Goal: Find specific page/section: Find specific page/section

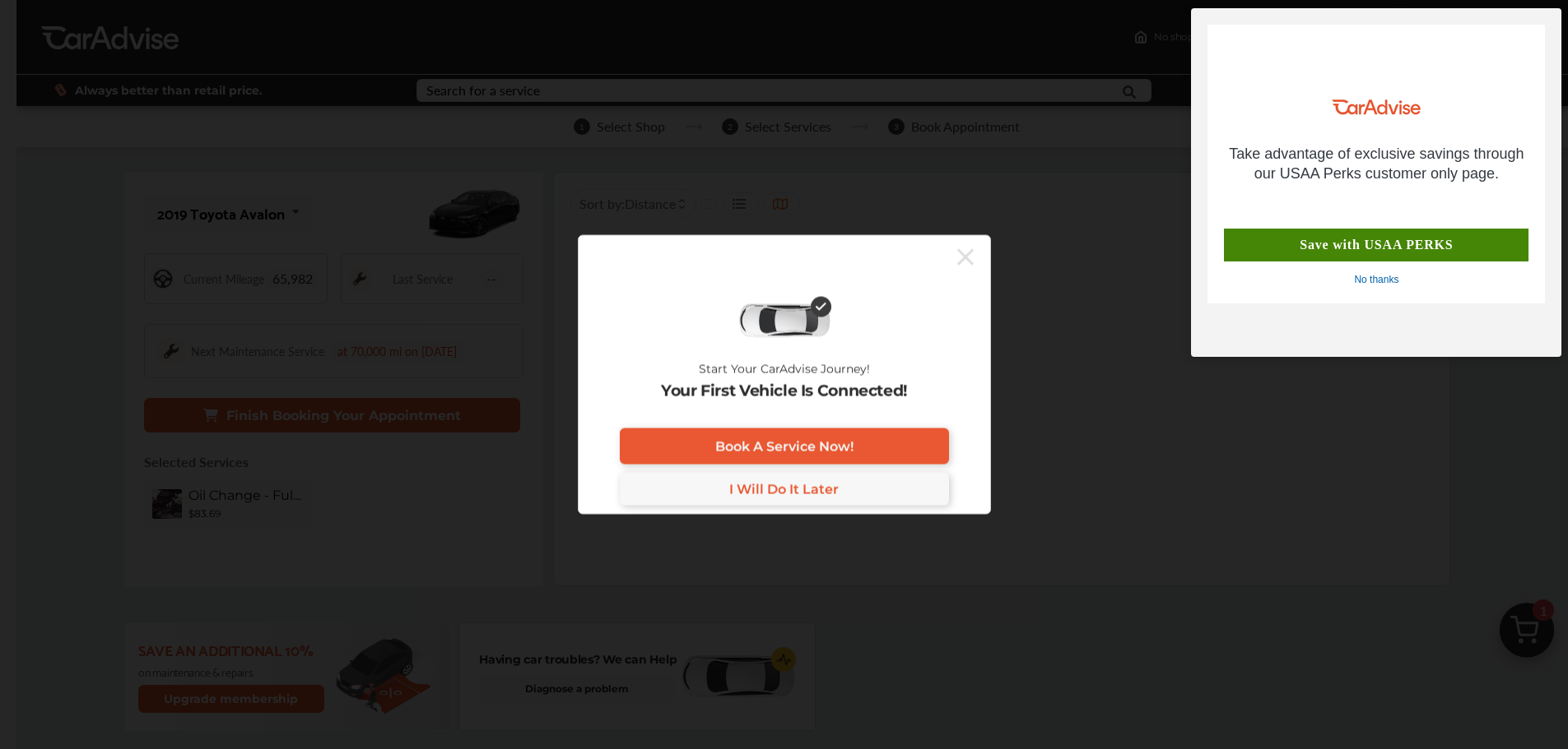
click at [1374, 281] on div "No thanks" at bounding box center [1376, 280] width 45 height 13
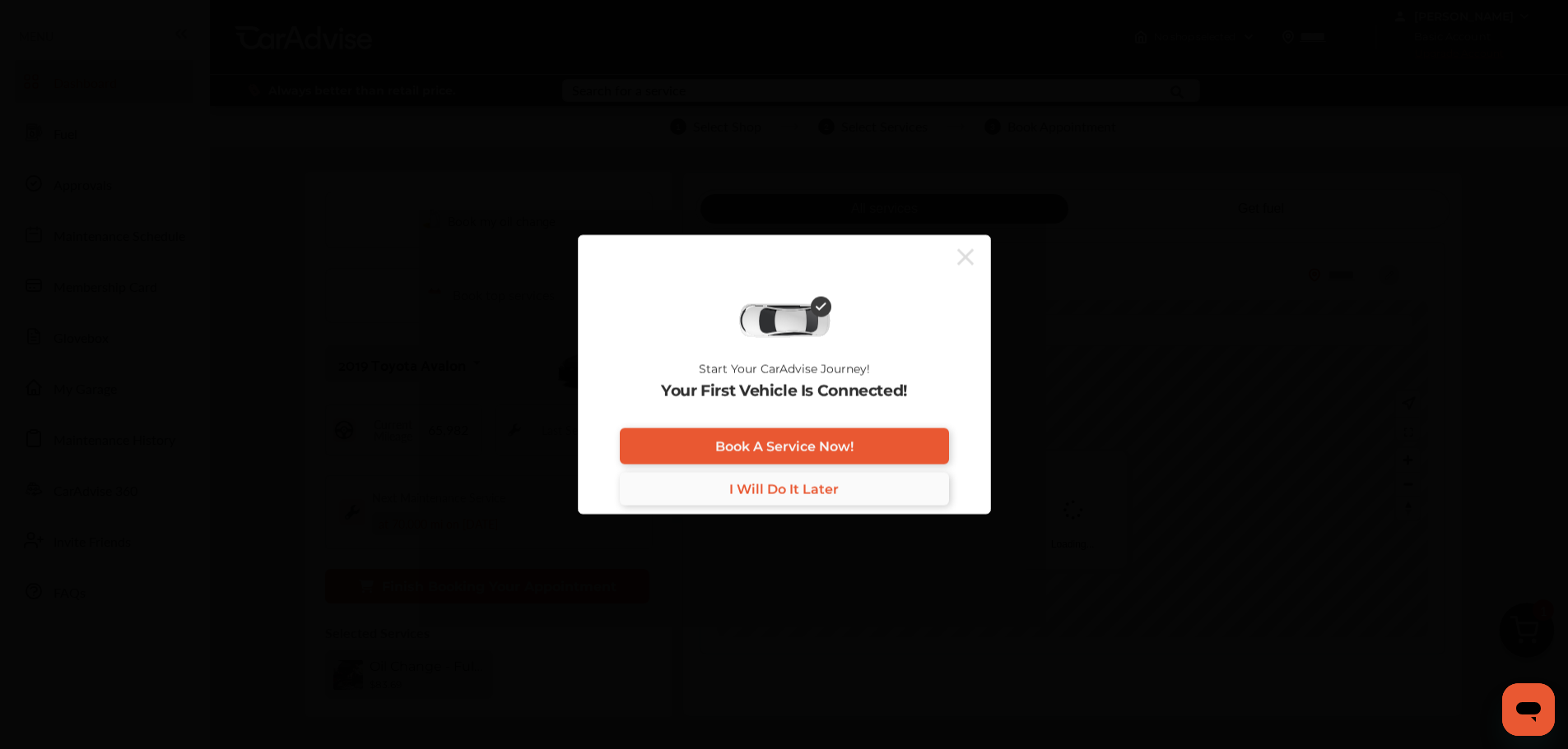
click at [812, 491] on span "I Will Do It Later" at bounding box center [783, 489] width 110 height 16
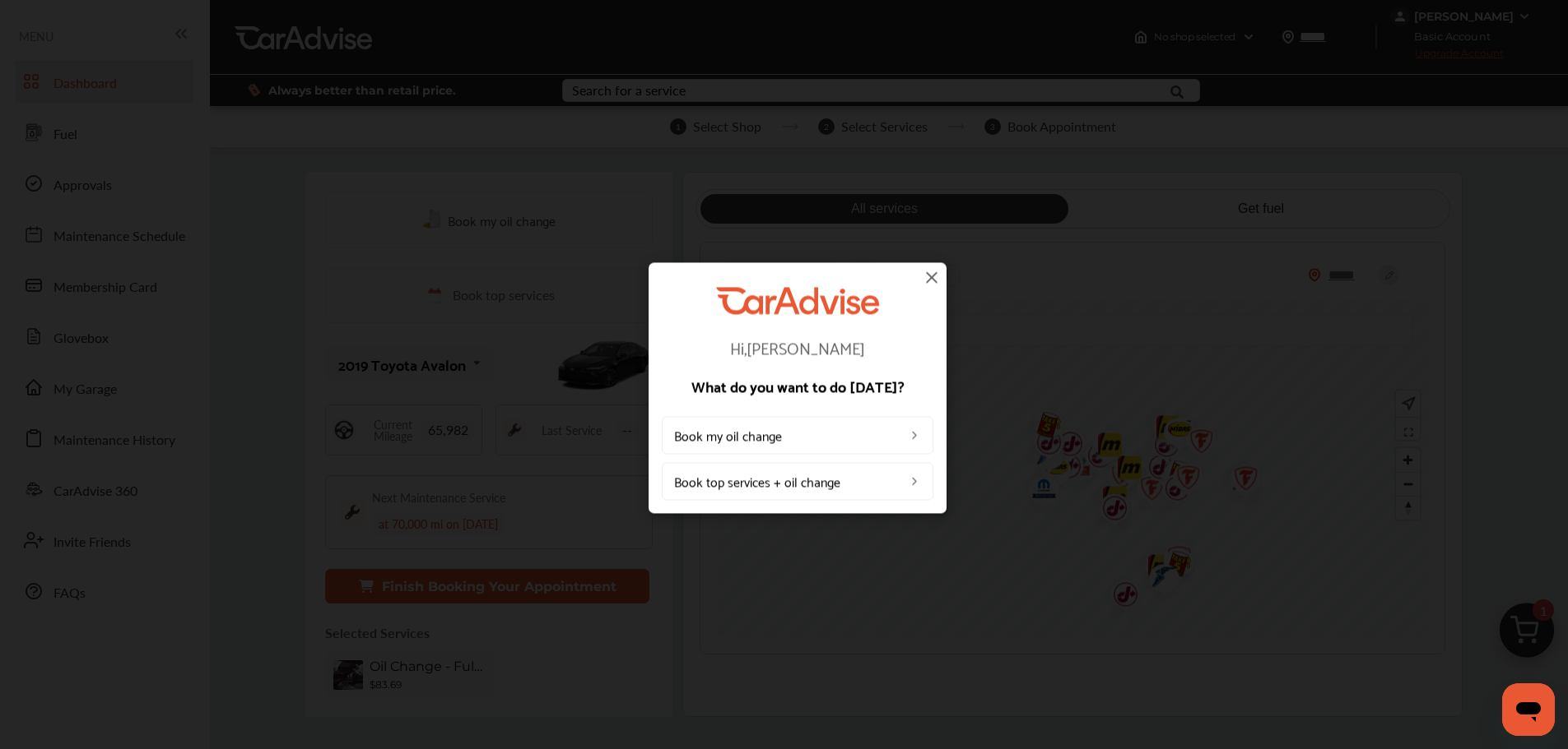
click at [927, 279] on img at bounding box center [932, 277] width 20 height 20
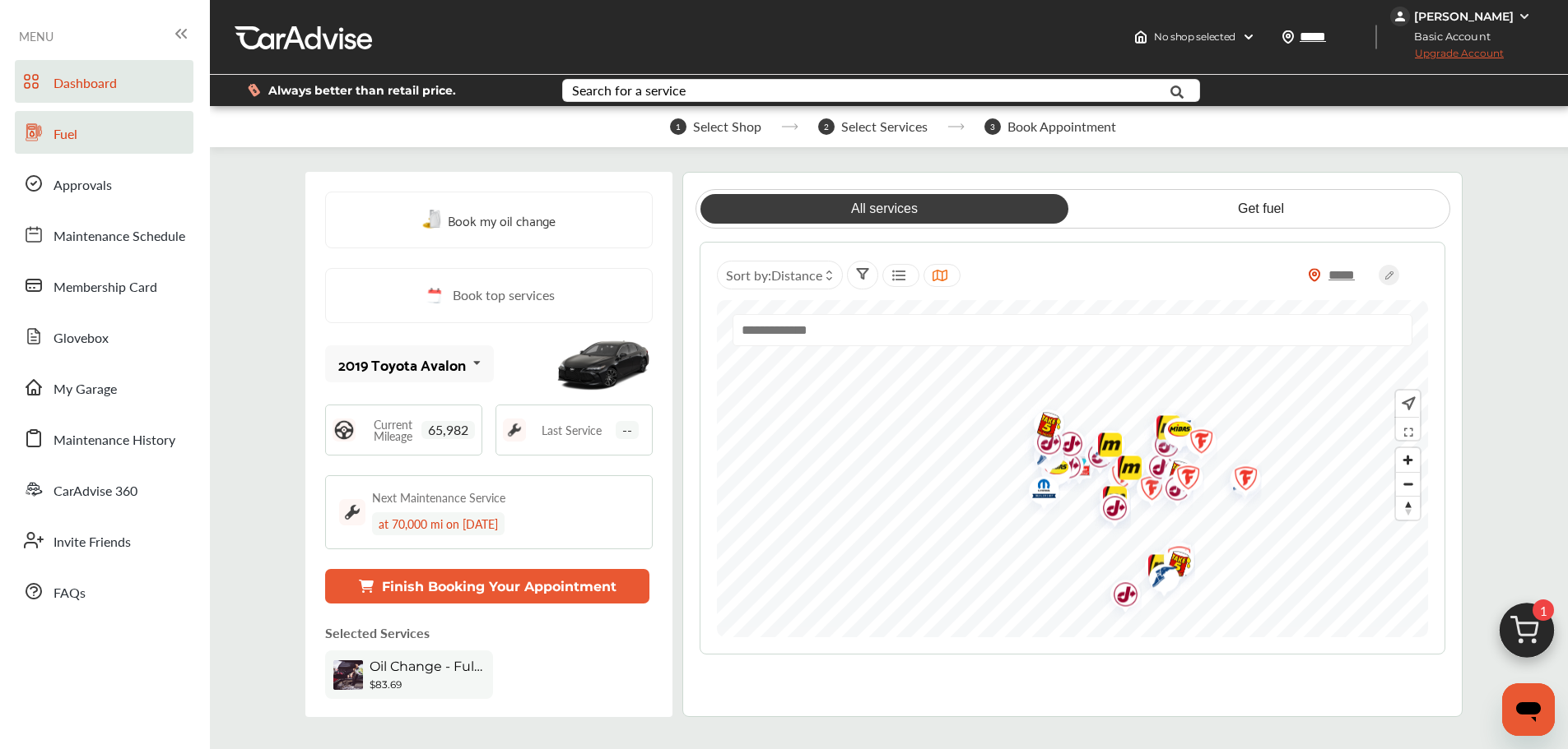
click at [59, 136] on span "Fuel" at bounding box center [65, 135] width 24 height 21
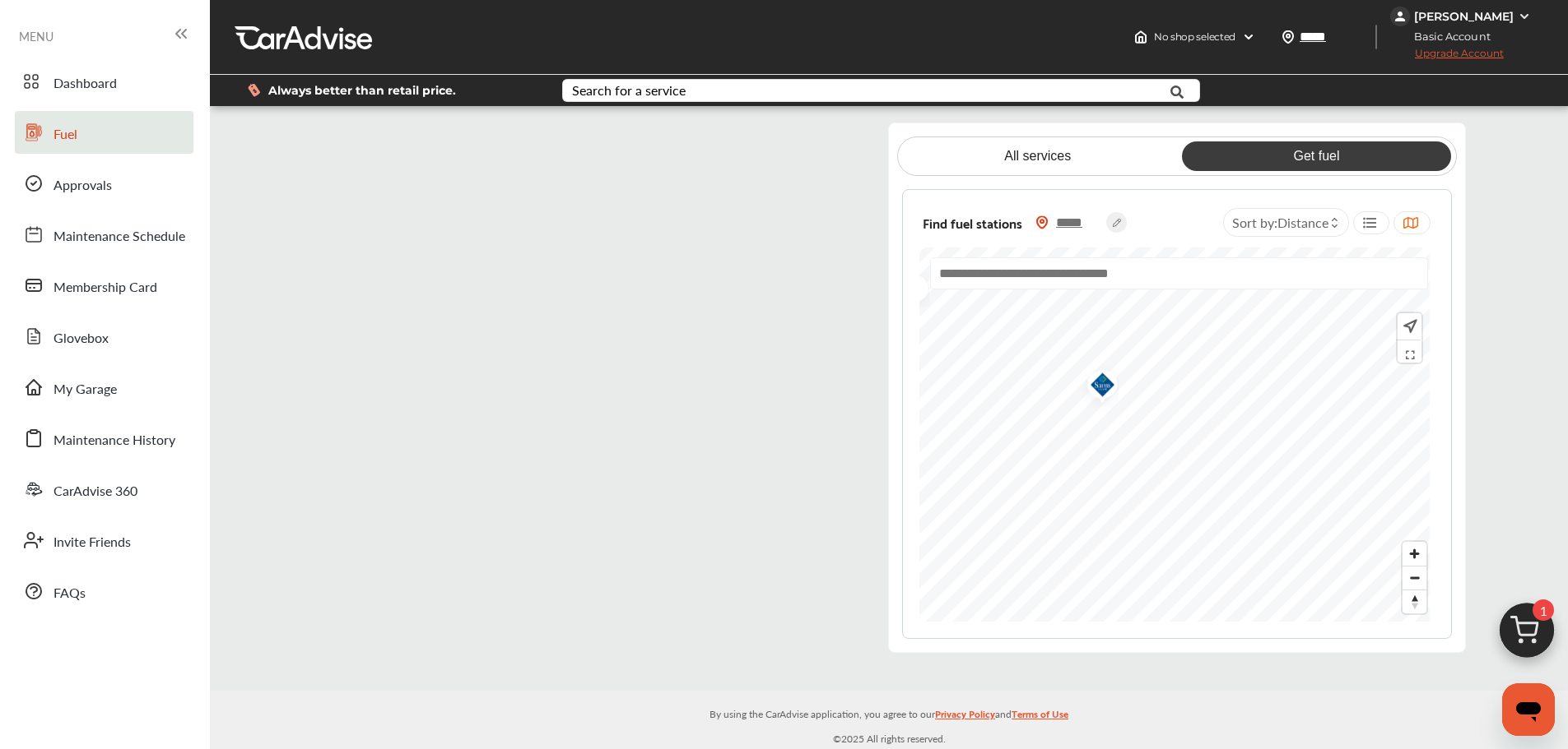
click at [1094, 386] on img "Map marker" at bounding box center [1096, 386] width 44 height 52
click at [68, 584] on span "FAQs" at bounding box center [69, 594] width 32 height 21
